Goal: Check status

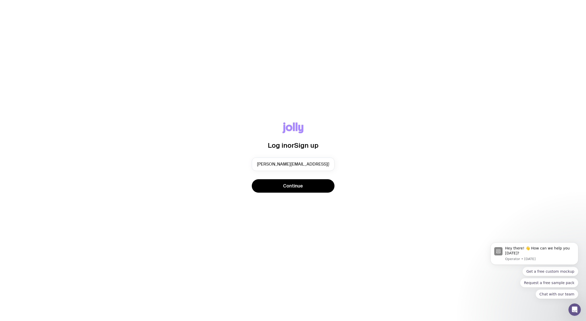
type input "[PERSON_NAME][EMAIL_ADDRESS][DOMAIN_NAME]"
click at [252, 179] on button "Continue" at bounding box center [293, 185] width 83 height 13
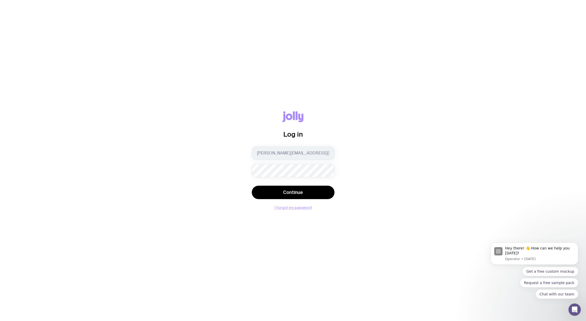
click at [295, 209] on button "I forgot my password" at bounding box center [292, 208] width 37 height 4
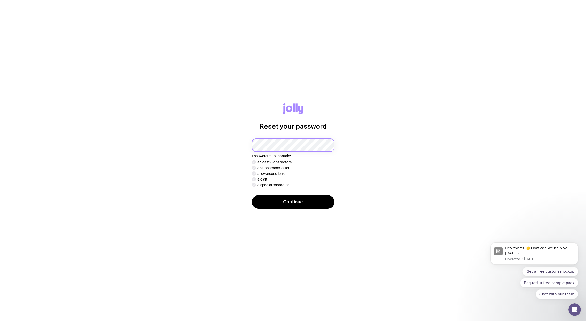
click at [0, 321] on com-1password-button at bounding box center [0, 321] width 0 height 0
drag, startPoint x: 296, startPoint y: 199, endPoint x: 330, endPoint y: 319, distance: 124.9
click at [296, 199] on span "Continue" at bounding box center [293, 202] width 20 height 6
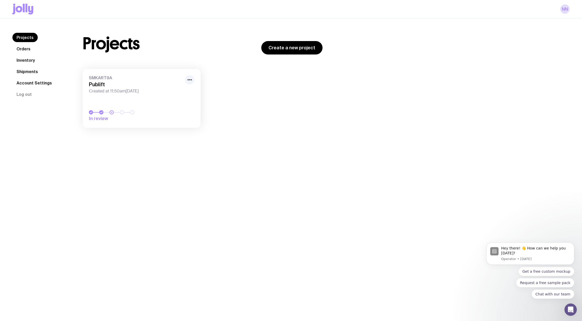
click at [99, 78] on span "5MKART9A" at bounding box center [135, 77] width 93 height 5
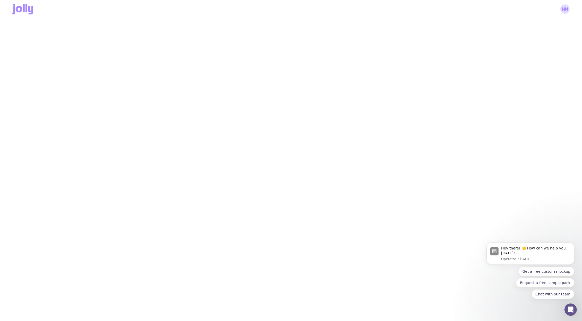
scroll to position [18, 0]
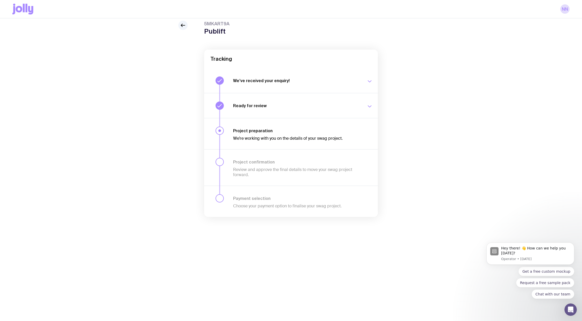
click at [276, 107] on h3 "Ready for review" at bounding box center [296, 105] width 127 height 5
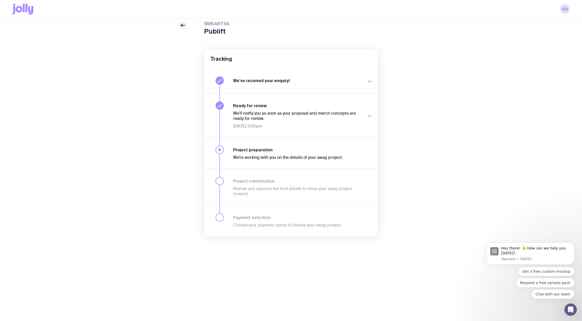
click at [327, 85] on button "We’ve received your enquiry! Our team is on it and preparing your proposal now.…" at bounding box center [291, 80] width 174 height 25
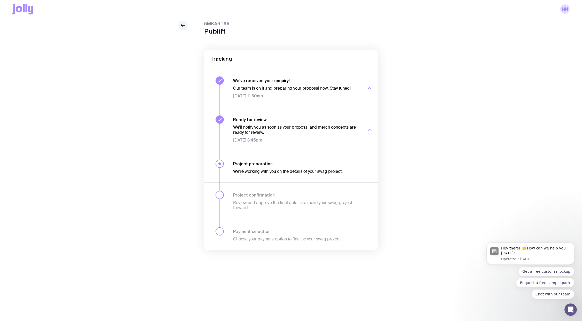
click at [311, 172] on p "We’re working with you on the details of your swag project." at bounding box center [296, 171] width 127 height 5
click at [281, 198] on div "Review and approve the final details to move your swag project forward." at bounding box center [296, 204] width 127 height 13
click at [178, 28] on div at bounding box center [182, 25] width 9 height 9
click at [184, 24] on icon at bounding box center [183, 25] width 6 height 6
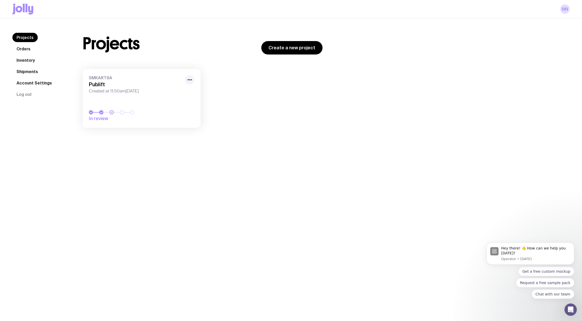
click at [28, 49] on link "Orders" at bounding box center [23, 48] width 22 height 9
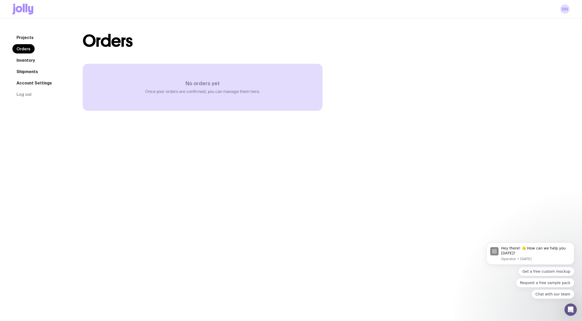
click at [199, 88] on div "No orders yet Once your orders are confirmed, you can manage them here." at bounding box center [202, 87] width 115 height 14
click at [31, 62] on link "Inventory" at bounding box center [25, 60] width 27 height 9
click at [35, 82] on link "Account Settings" at bounding box center [34, 82] width 44 height 9
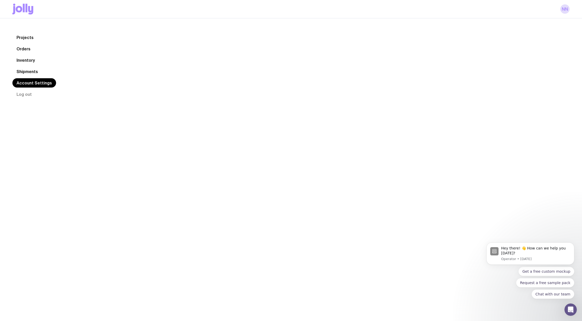
click at [17, 37] on link "Projects" at bounding box center [24, 37] width 25 height 9
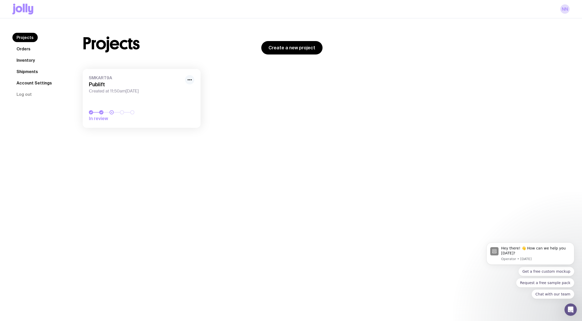
click at [188, 77] on icon "button" at bounding box center [189, 80] width 6 height 6
click at [100, 83] on h3 "Publift" at bounding box center [135, 84] width 93 height 6
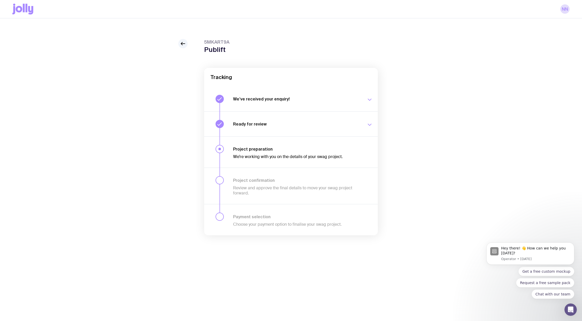
click at [233, 124] on h3 "Ready for review" at bounding box center [296, 123] width 127 height 5
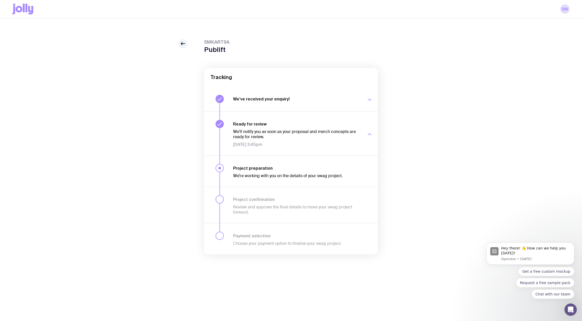
click at [274, 107] on button "We’ve received your enquiry! Our team is on it and preparing your proposal now.…" at bounding box center [291, 99] width 174 height 25
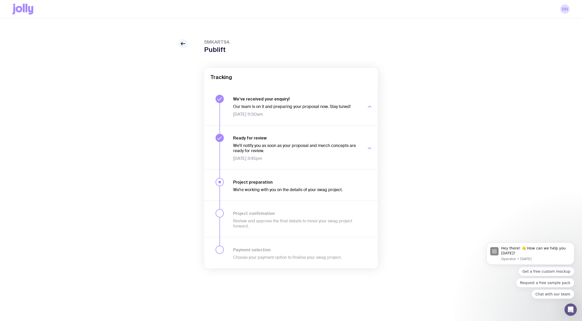
click at [264, 106] on p "Our team is on it and preparing your proposal now. Stay tuned!" at bounding box center [296, 106] width 127 height 5
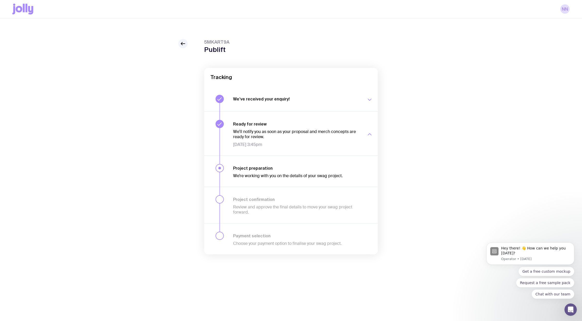
click at [263, 186] on div "Project preparation We’re working with you on the details of your swag project." at bounding box center [291, 170] width 174 height 31
click at [262, 171] on div "We’re working with you on the details of your swag project." at bounding box center [296, 175] width 127 height 8
click at [179, 42] on link at bounding box center [182, 43] width 9 height 9
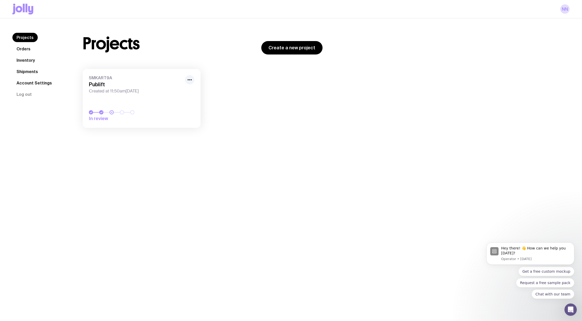
click at [29, 84] on link "Account Settings" at bounding box center [34, 82] width 44 height 9
click at [191, 80] on icon "button" at bounding box center [189, 80] width 6 height 6
click at [22, 66] on nav "Projects Orders Inventory Shipments Account Settings Log out" at bounding box center [41, 66] width 58 height 66
click at [27, 61] on link "Inventory" at bounding box center [25, 60] width 27 height 9
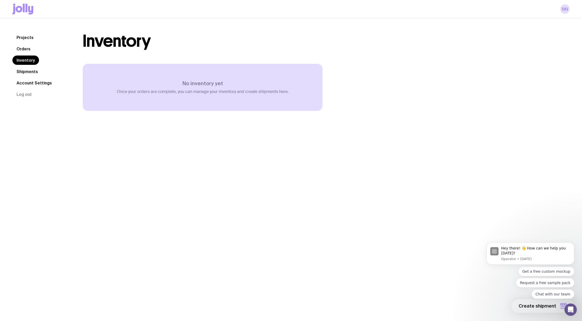
click at [25, 36] on link "Projects" at bounding box center [24, 37] width 25 height 9
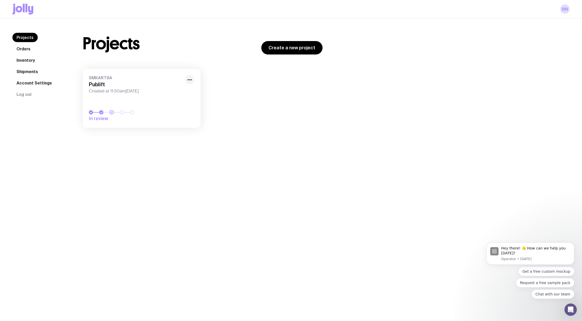
click at [113, 87] on h3 "Publift" at bounding box center [135, 84] width 93 height 6
